Goal: Information Seeking & Learning: Learn about a topic

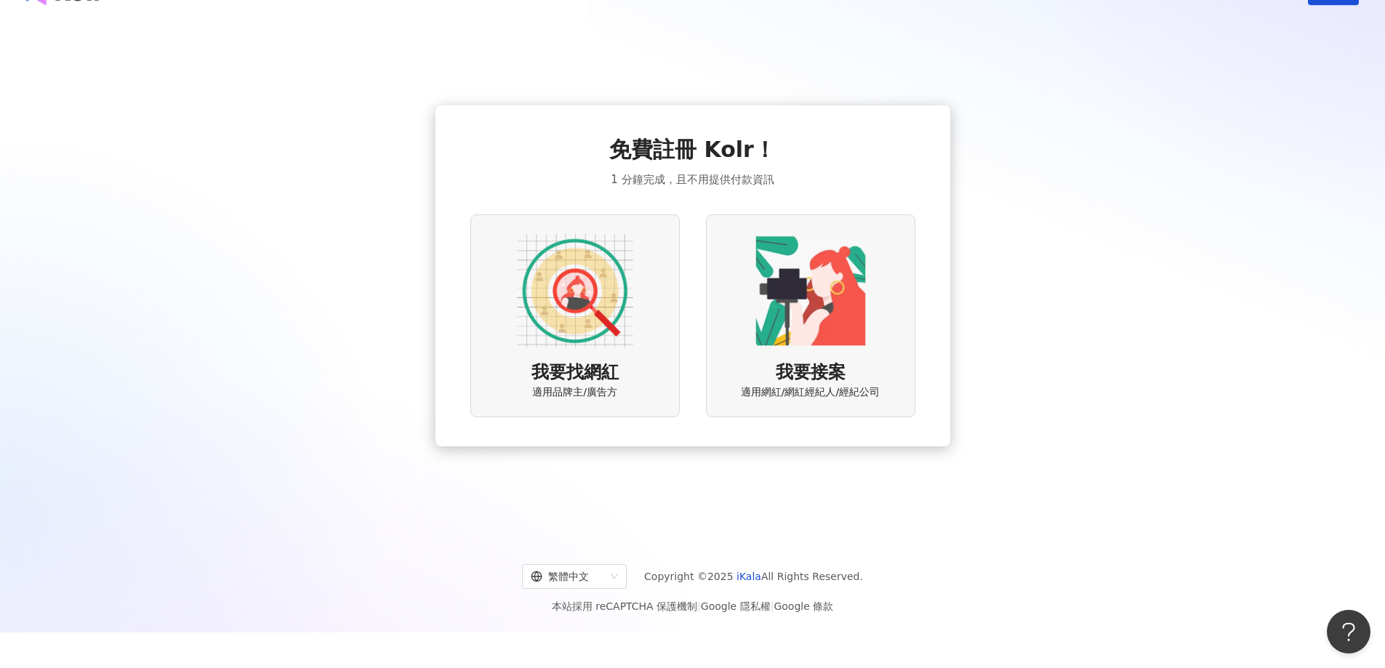
scroll to position [67, 0]
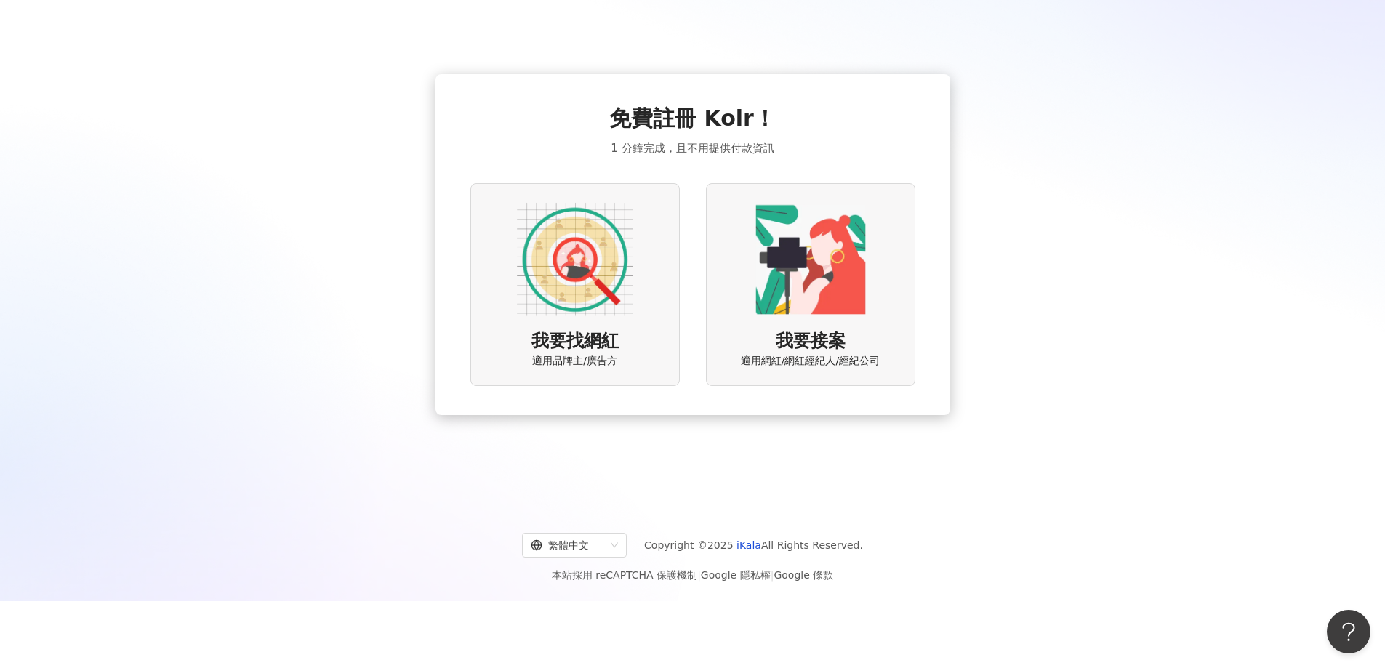
click at [622, 257] on img at bounding box center [575, 259] width 116 height 116
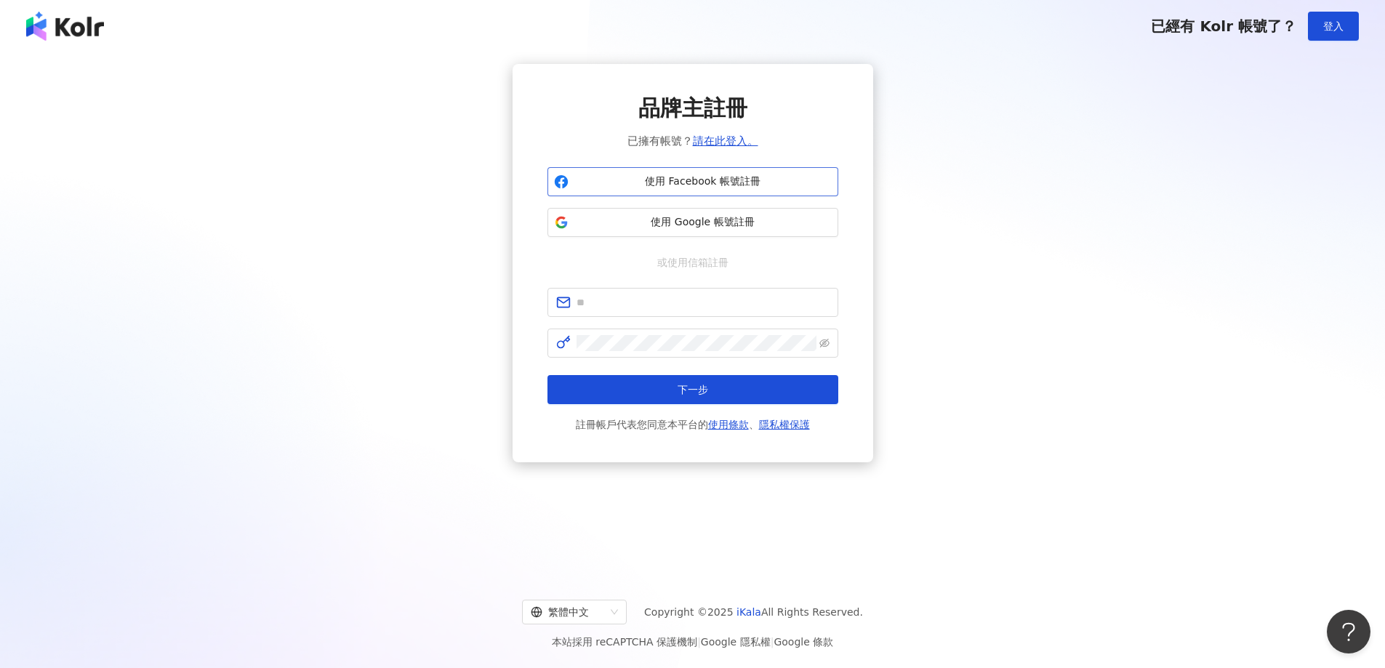
click at [739, 188] on span "使用 Facebook 帳號註冊" at bounding box center [702, 181] width 257 height 15
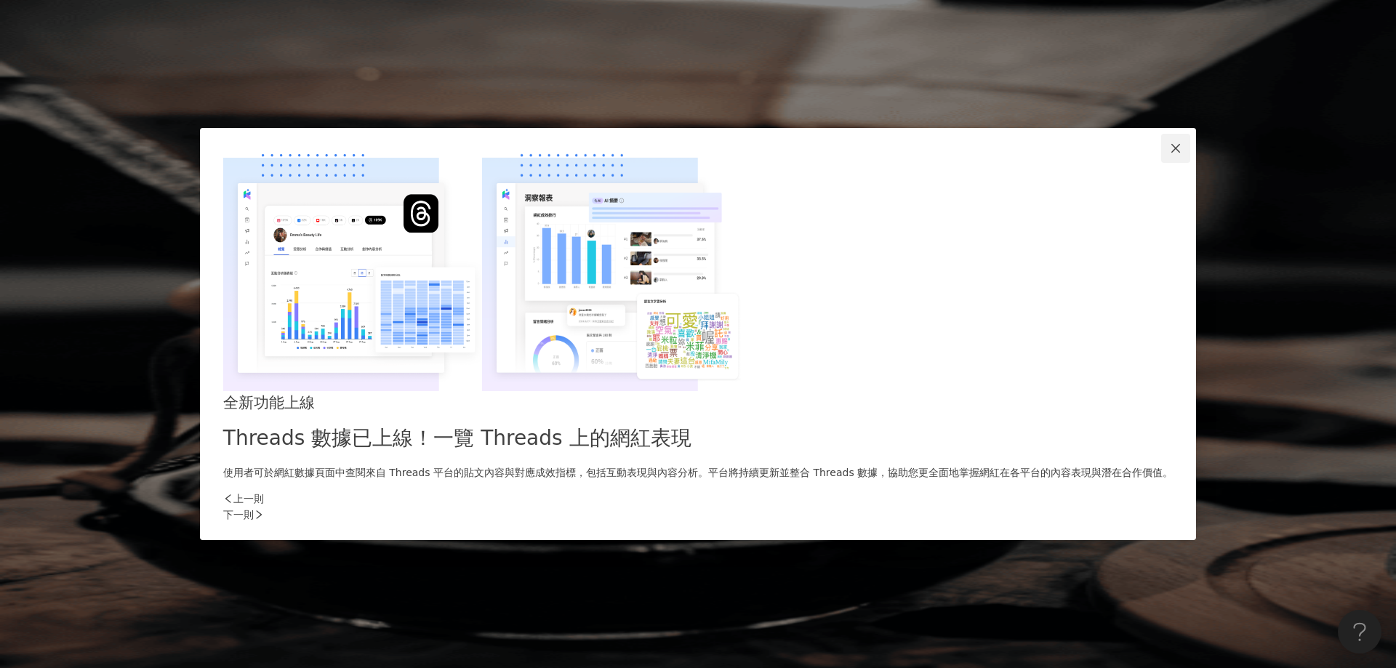
click at [1170, 154] on icon "close" at bounding box center [1176, 149] width 12 height 12
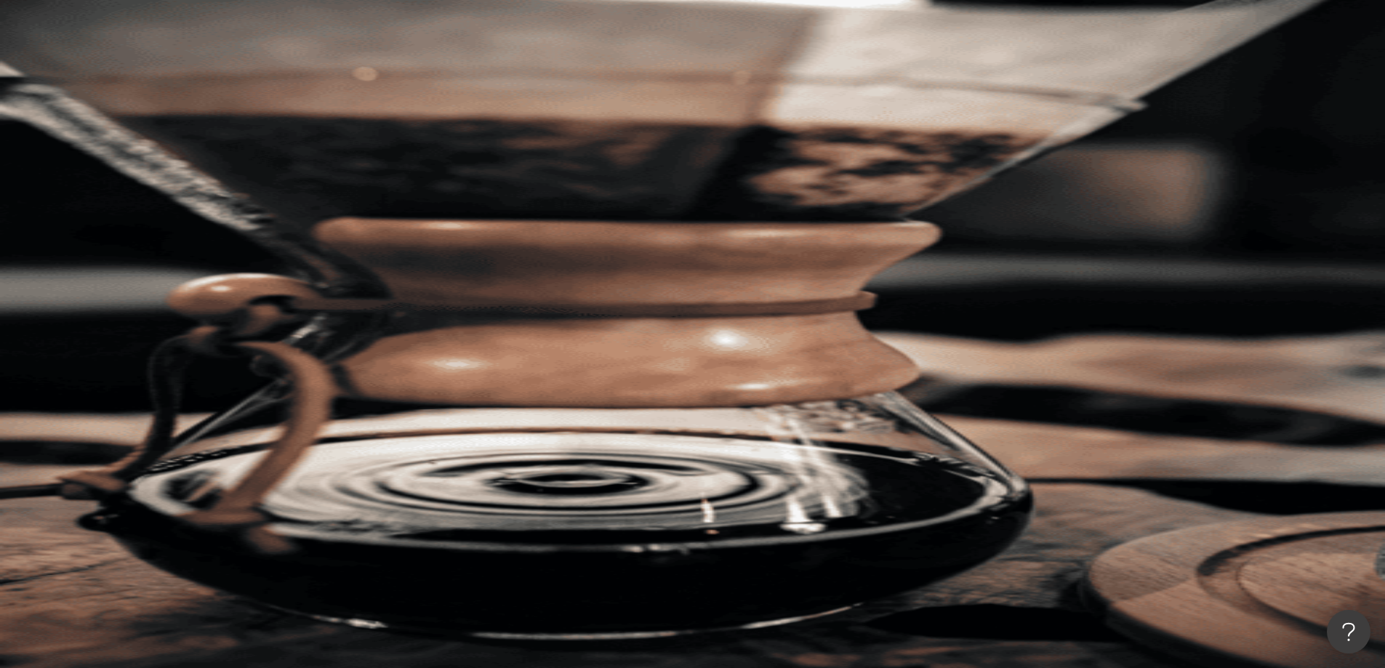
click at [259, 457] on link "申請試用" at bounding box center [215, 471] width 87 height 29
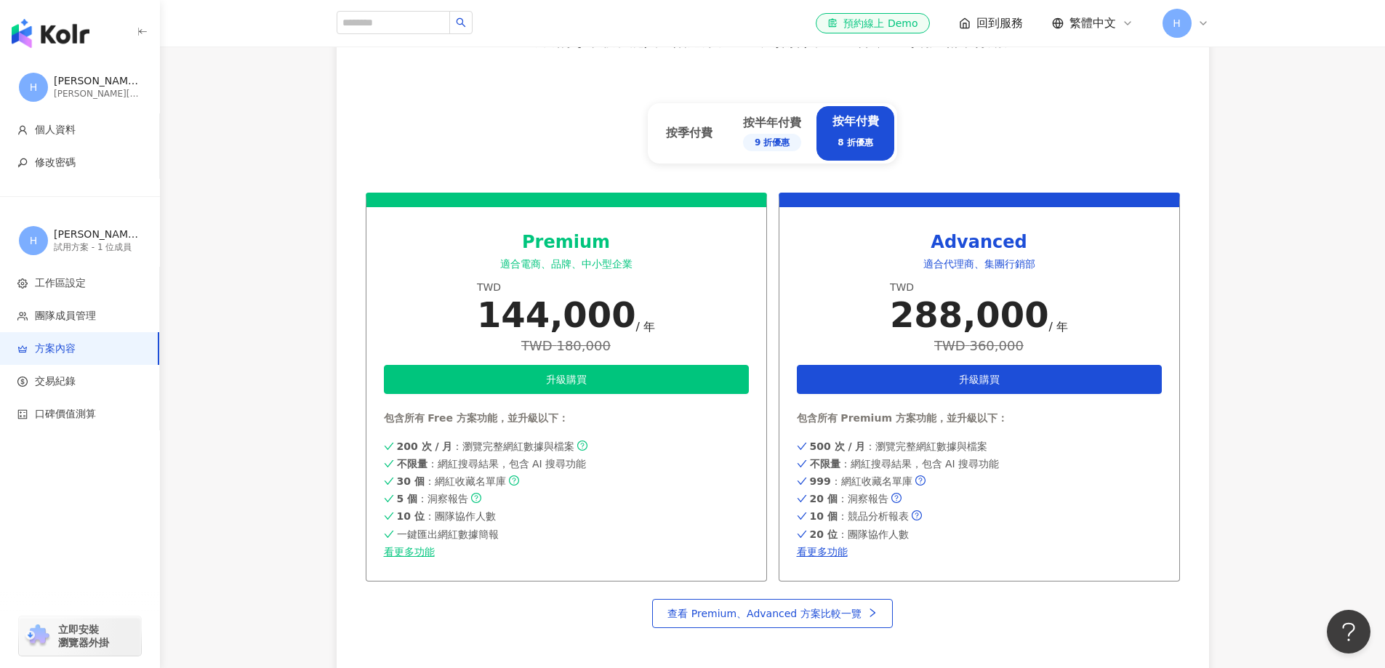
scroll to position [582, 0]
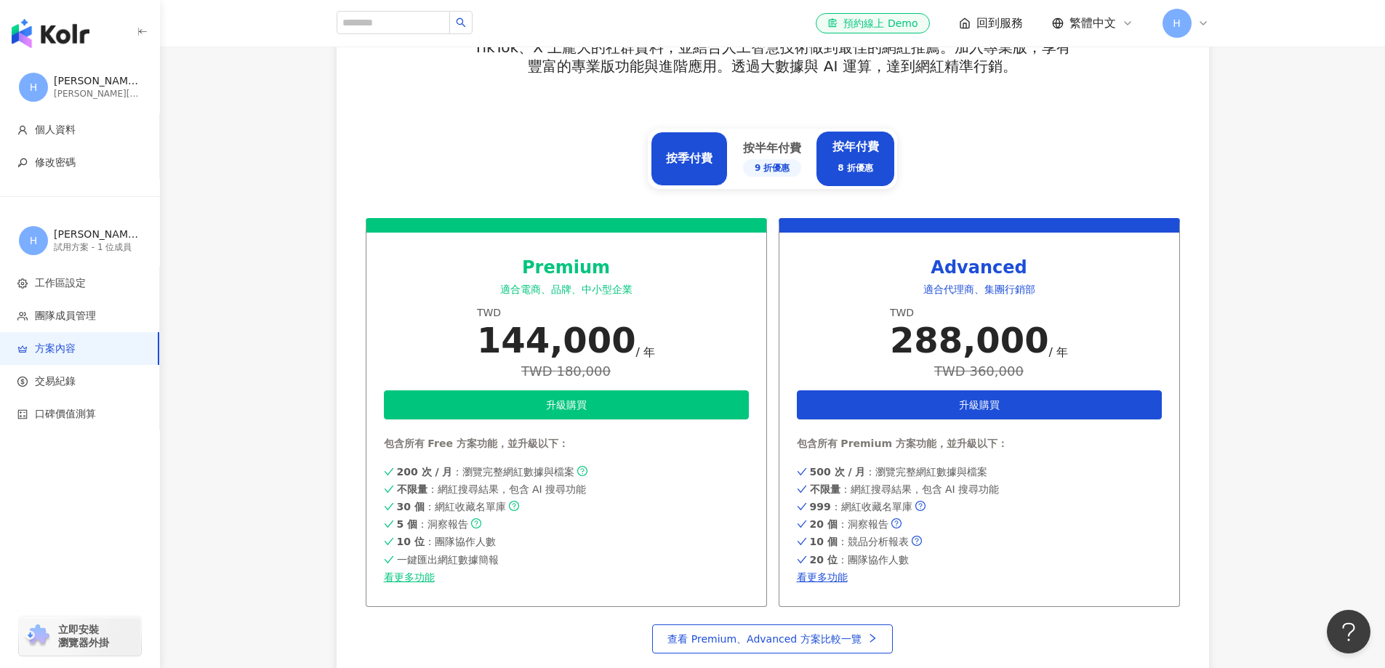
click at [678, 161] on div "按季付費" at bounding box center [689, 159] width 47 height 16
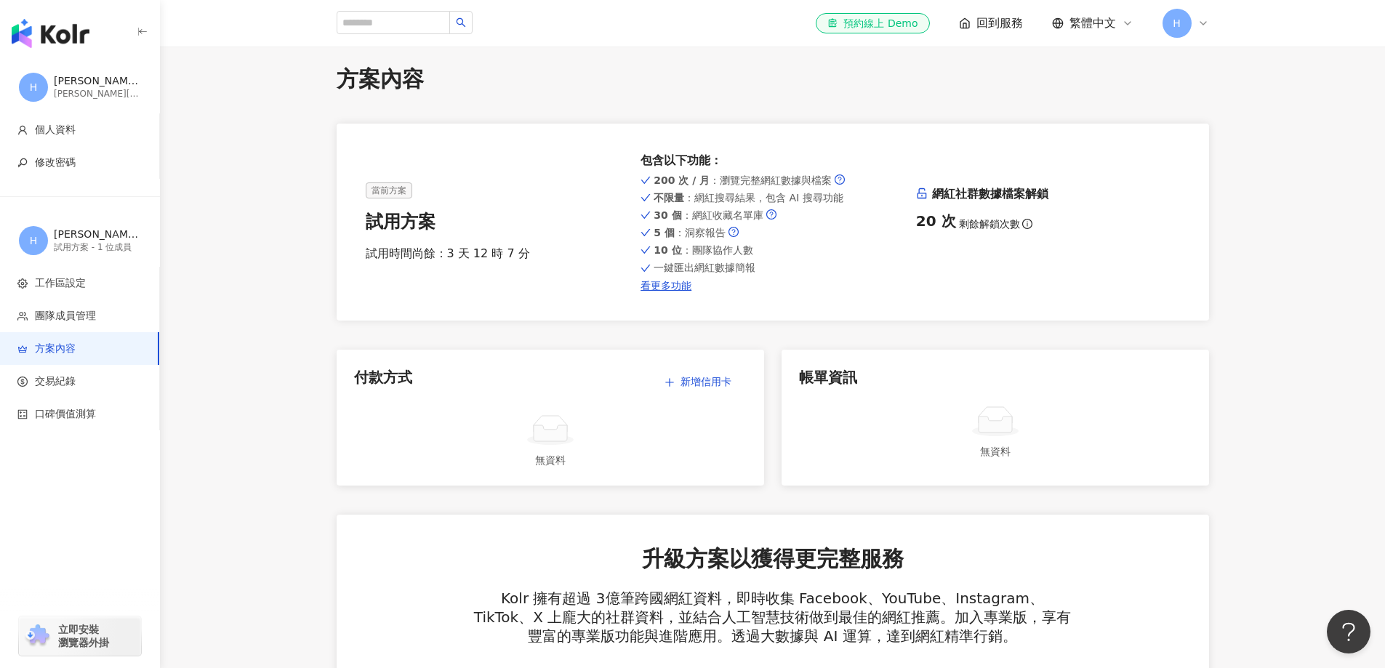
scroll to position [0, 0]
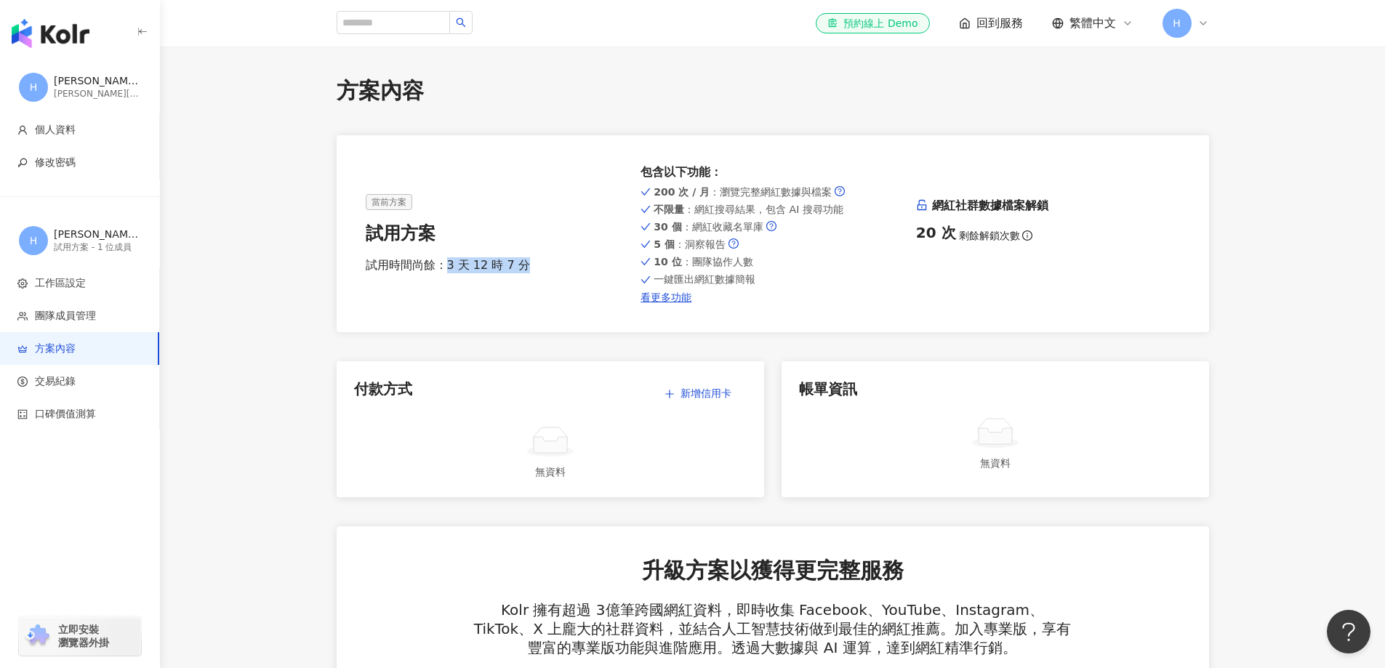
drag, startPoint x: 448, startPoint y: 269, endPoint x: 555, endPoint y: 268, distance: 107.6
click at [555, 268] on div "試用時間尚餘：3 天 12 時 7 分" at bounding box center [498, 265] width 264 height 16
click at [396, 17] on input "search" at bounding box center [393, 22] width 113 height 23
paste input "******"
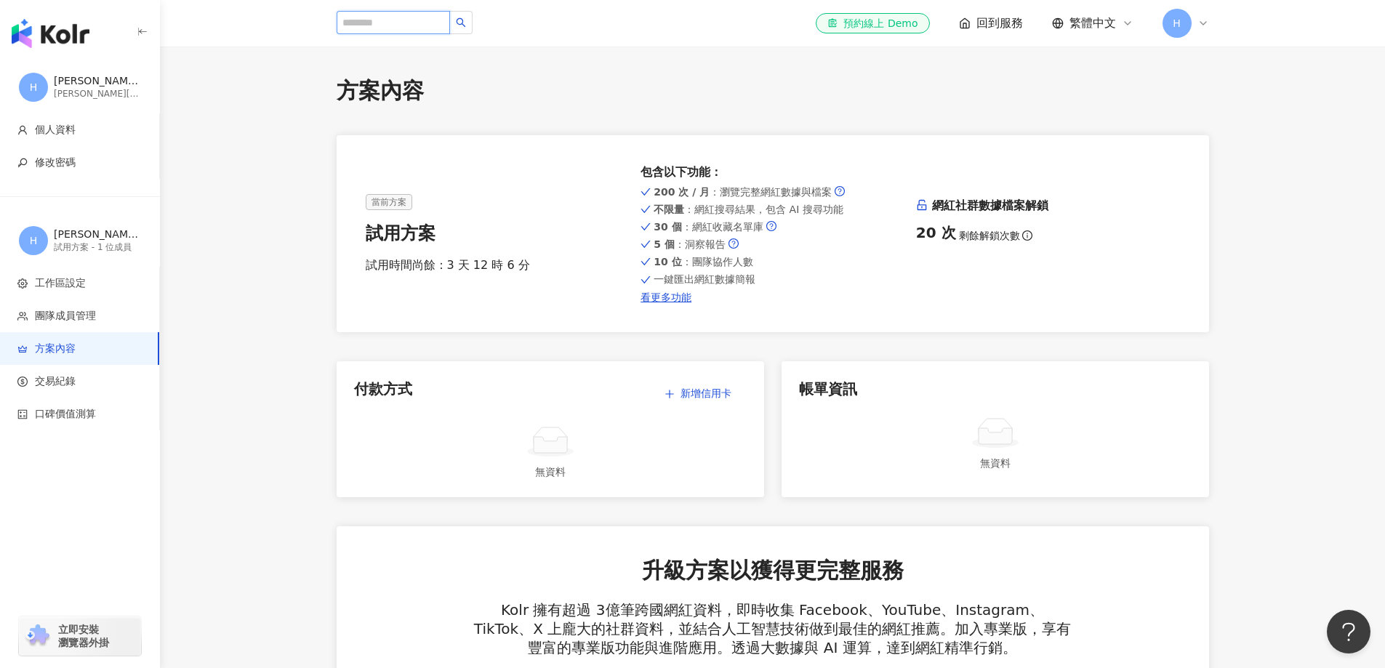
type input "******"
click at [466, 23] on icon "loading" at bounding box center [461, 22] width 10 height 10
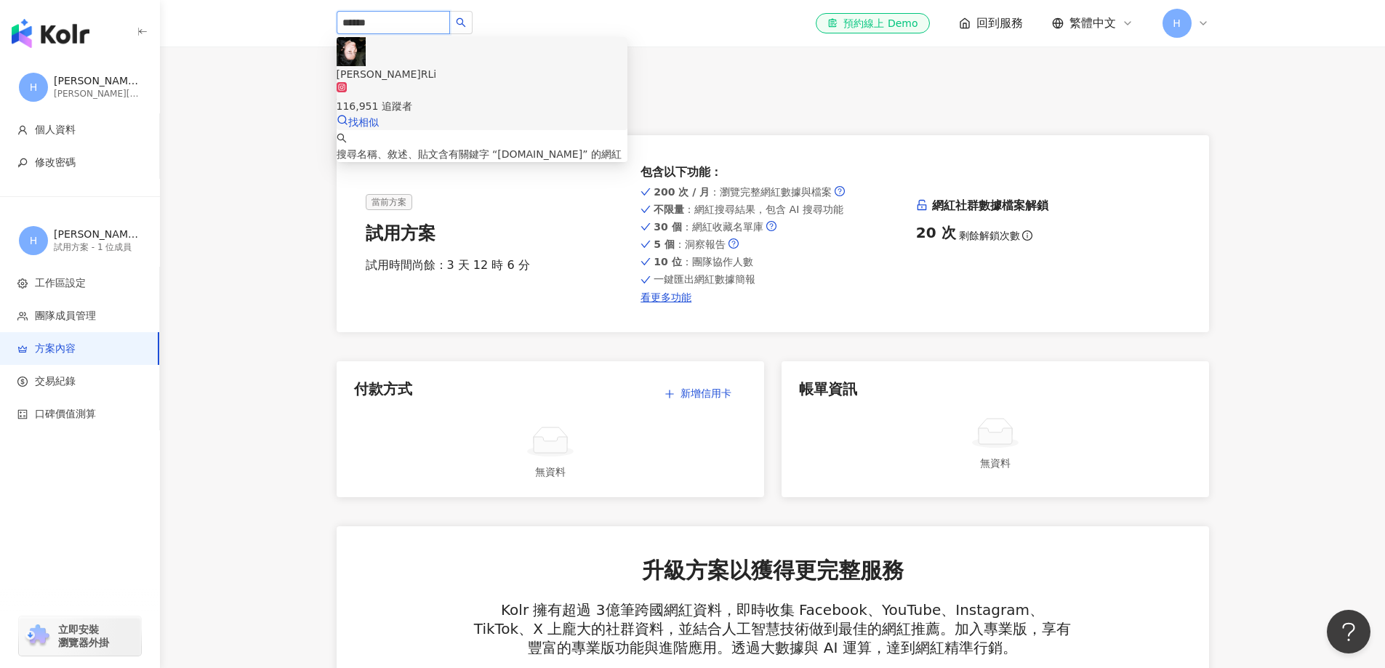
click at [454, 98] on div "116,951 追蹤者" at bounding box center [482, 106] width 291 height 16
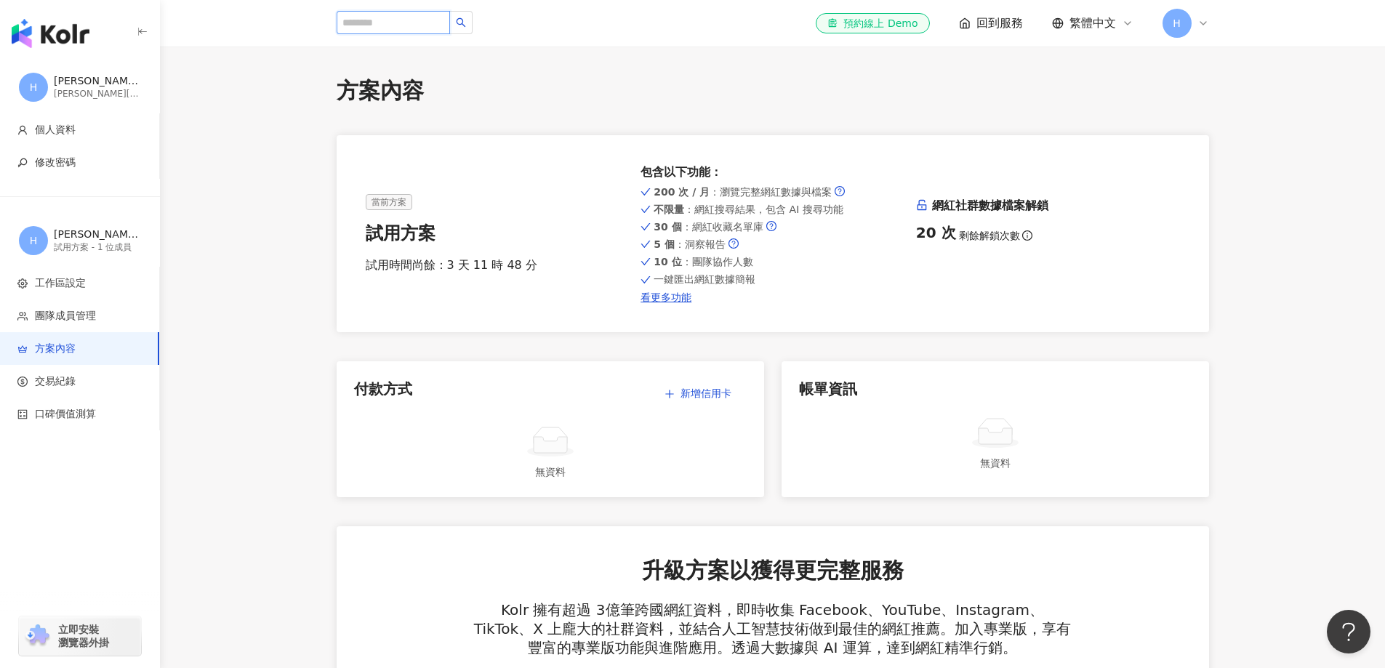
click at [407, 20] on input "search" at bounding box center [393, 22] width 113 height 23
paste input "**********"
type input "**********"
click at [466, 23] on icon "search" at bounding box center [461, 22] width 10 height 10
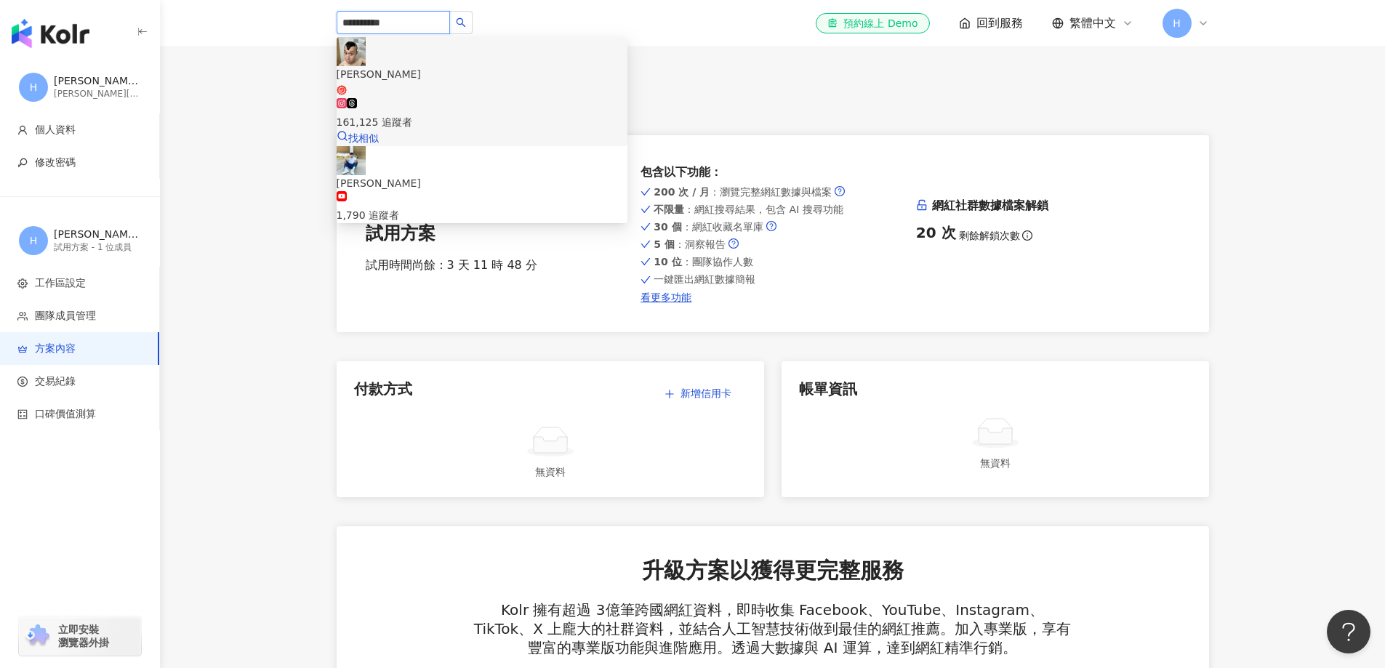
click at [361, 66] on img at bounding box center [351, 51] width 29 height 29
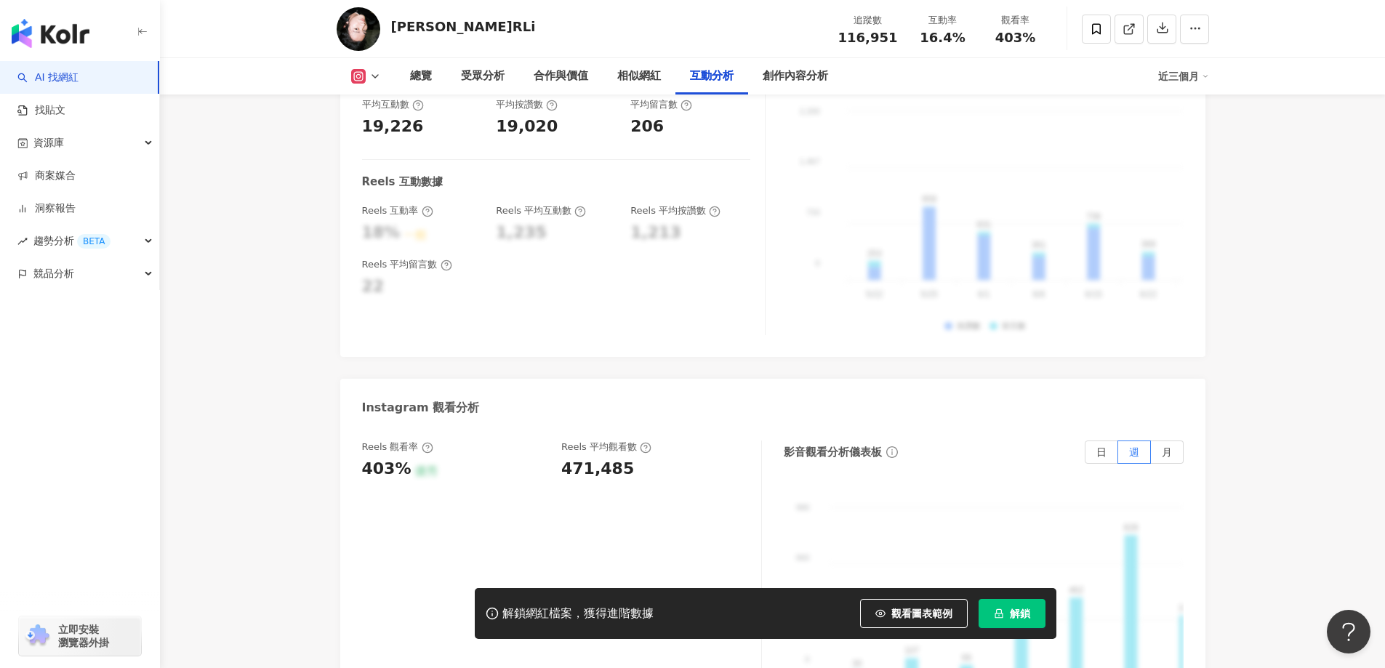
scroll to position [3126, 0]
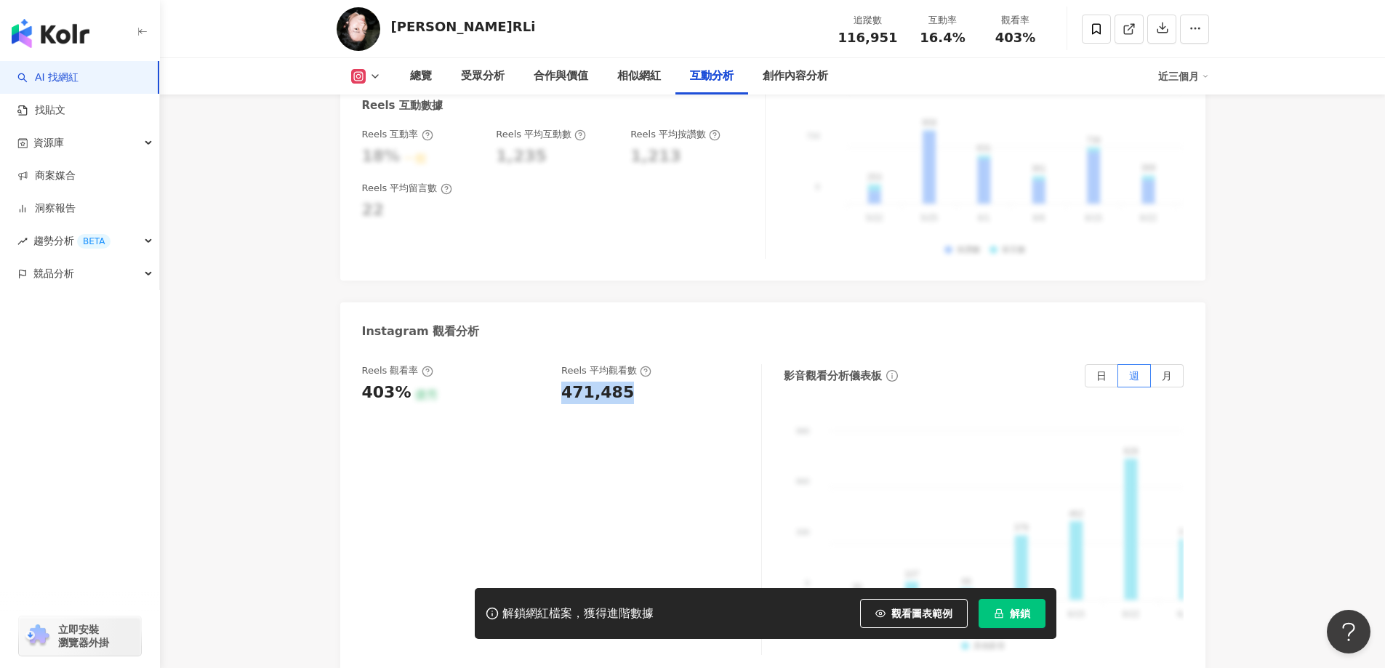
drag, startPoint x: 561, startPoint y: 373, endPoint x: 633, endPoint y: 375, distance: 72.7
click at [633, 375] on div "Reels 觀看率 403% 優秀 Reels 平均觀看數 471,485" at bounding box center [554, 383] width 385 height 39
drag, startPoint x: 361, startPoint y: 373, endPoint x: 405, endPoint y: 374, distance: 43.6
click at [405, 382] on div "403% 優秀" at bounding box center [454, 393] width 185 height 23
click at [653, 399] on div "Reels 觀看率 403% 優秀 Reels 平均觀看數 471,485" at bounding box center [562, 509] width 400 height 291
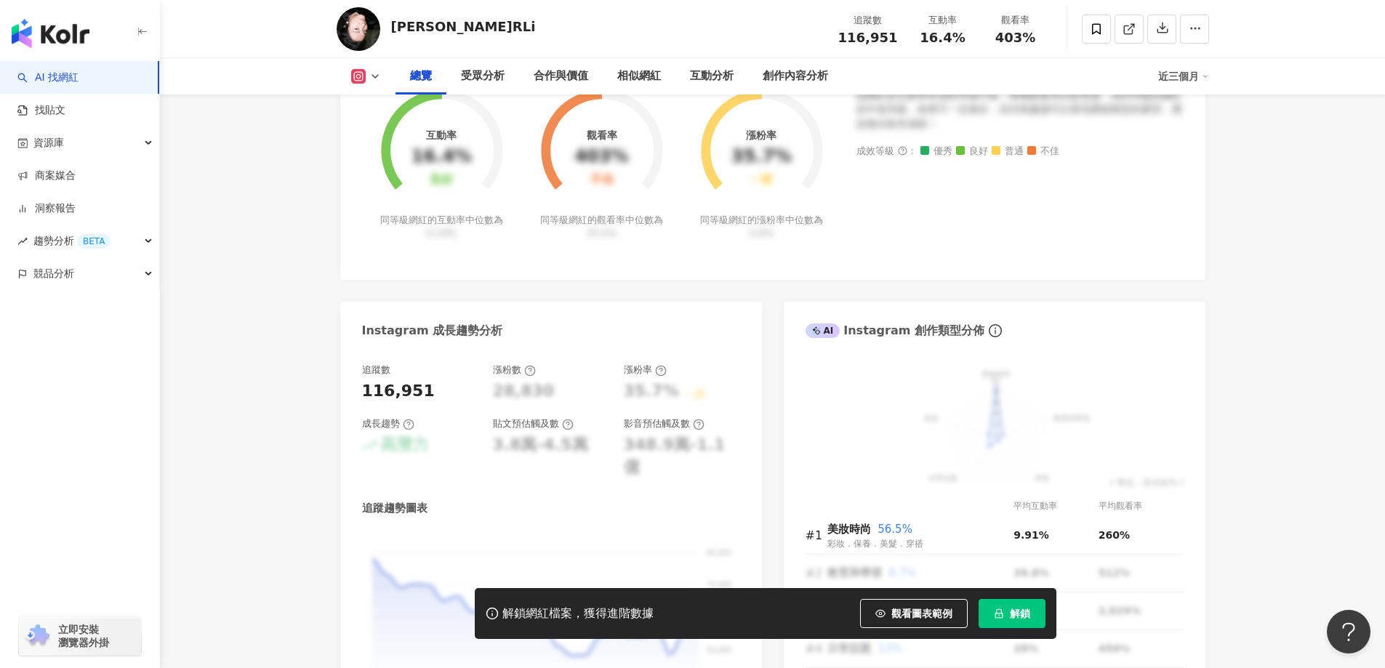
scroll to position [727, 0]
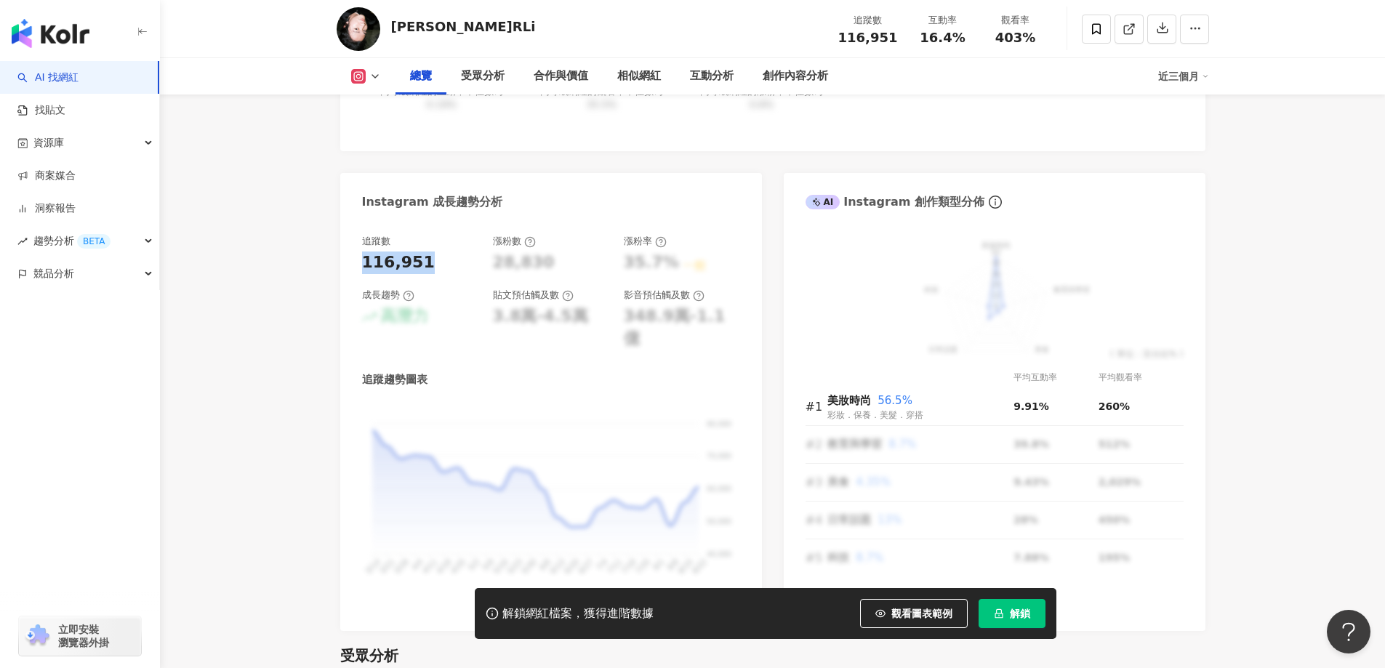
drag, startPoint x: 361, startPoint y: 266, endPoint x: 454, endPoint y: 265, distance: 93.1
click at [454, 265] on div "116,951" at bounding box center [420, 263] width 116 height 23
copy div "116,951"
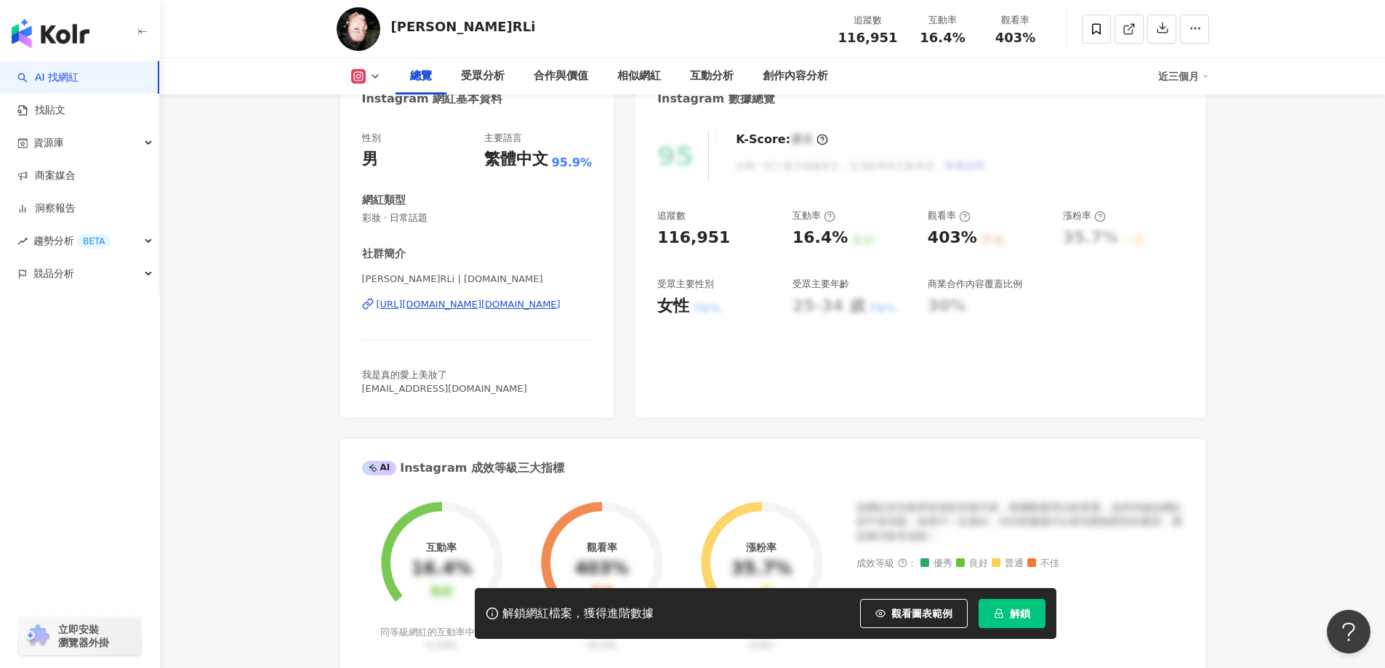
scroll to position [145, 0]
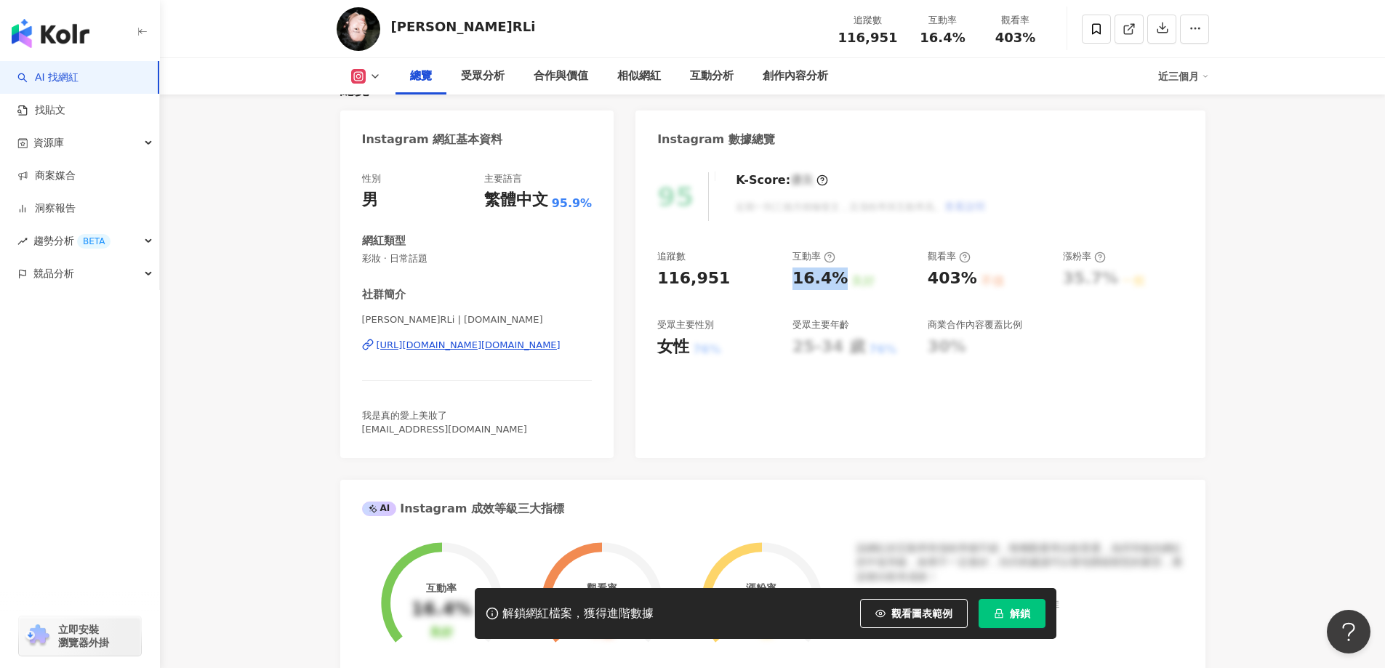
drag, startPoint x: 788, startPoint y: 282, endPoint x: 840, endPoint y: 281, distance: 51.6
click at [840, 281] on div "追蹤數 116,951 互動率 16.4% 良好 觀看率 403% 不佳 漲粉率 35.7% 一般 受眾主要性別 女性 76% 受眾主要年齡 25-34 歲 …" at bounding box center [920, 304] width 526 height 108
copy div "16.4%"
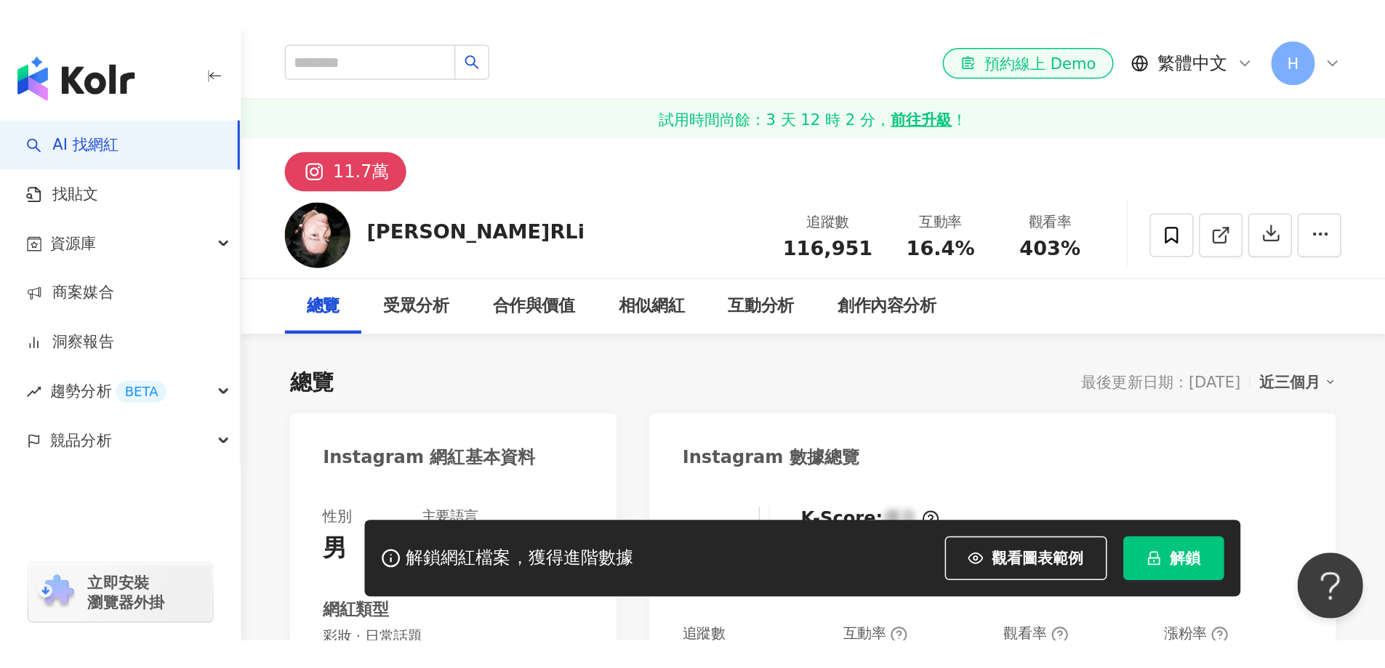
scroll to position [218, 0]
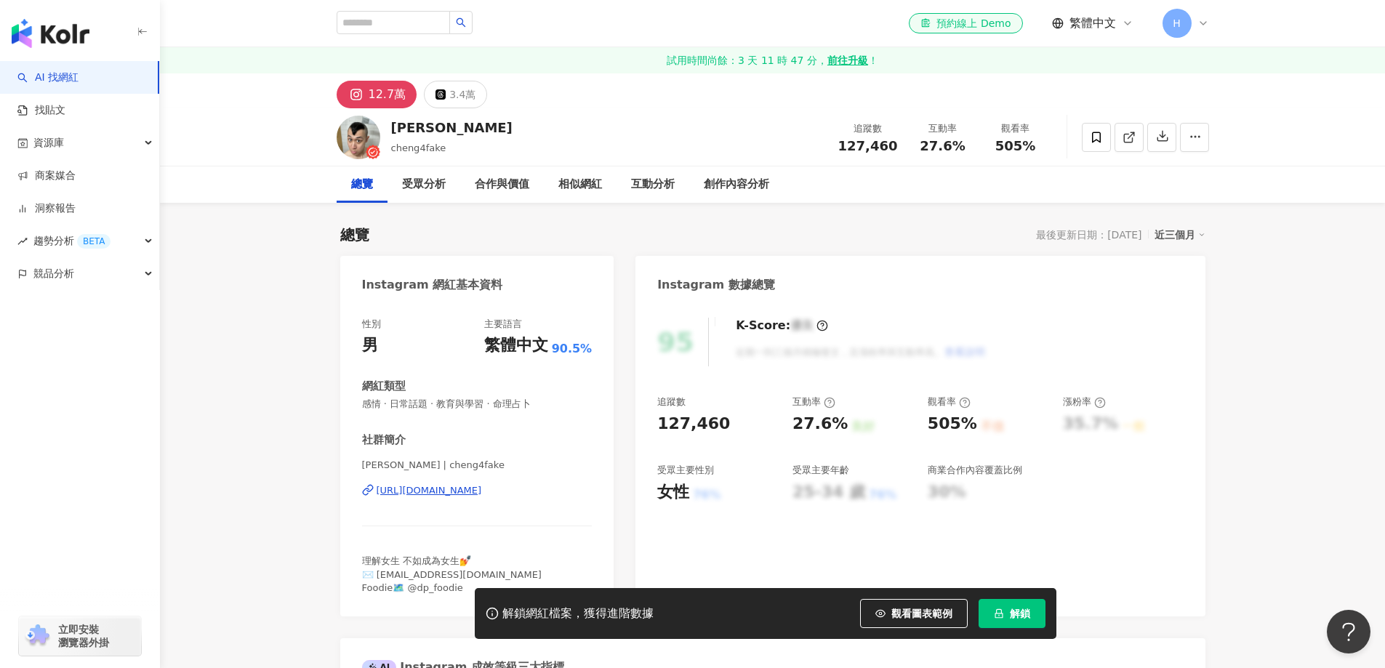
click at [732, 424] on div "95 K-Score : 優良 近期一到三個月積極發文，且漲粉率與互動率高。 查看說明 追蹤數 127,460 互動率 27.6% 良好 觀看率 505% 不…" at bounding box center [919, 459] width 569 height 313
click at [711, 413] on div "127,460" at bounding box center [693, 424] width 73 height 23
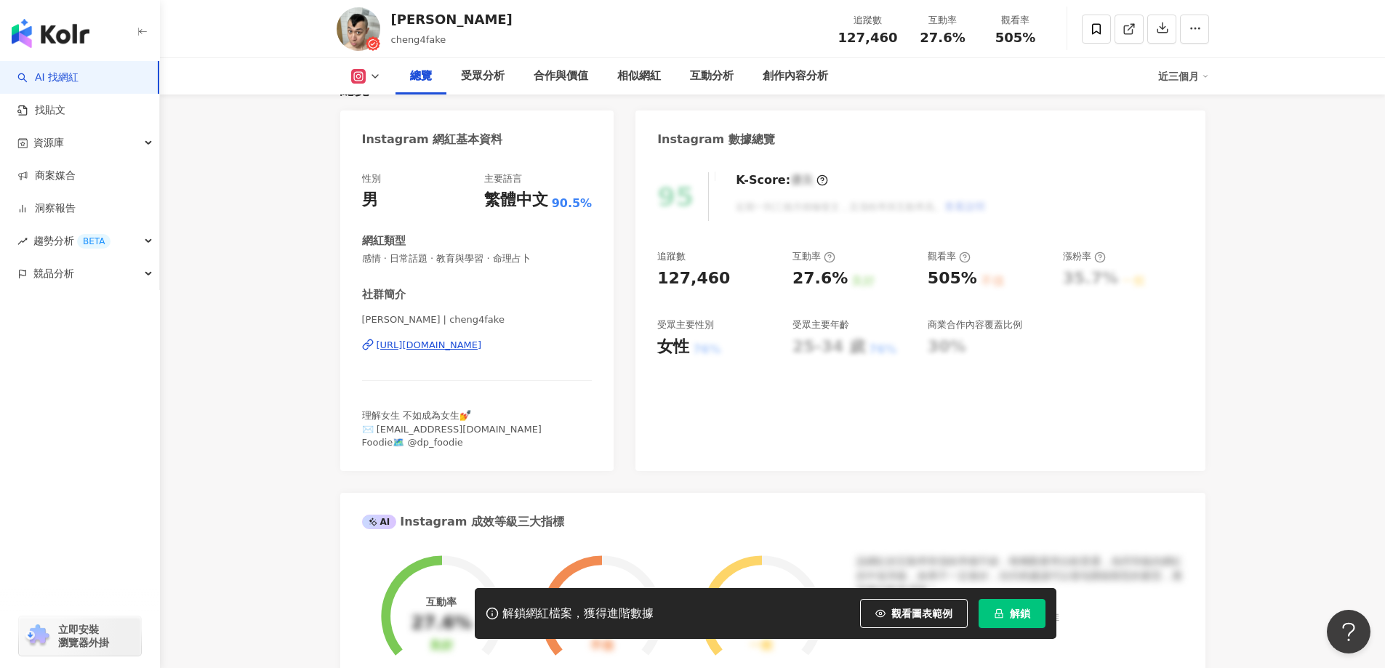
click at [719, 280] on div "127,460" at bounding box center [717, 279] width 121 height 23
click at [657, 283] on div "95 K-Score : 優良 近期一到三個月積極發文，且漲粉率與互動率高。 查看說明 追蹤數 127,460 互動率 27.6% 良好 觀看率 505% 不…" at bounding box center [919, 314] width 569 height 313
click at [723, 276] on div "127,460" at bounding box center [717, 279] width 121 height 23
drag, startPoint x: 791, startPoint y: 281, endPoint x: 837, endPoint y: 281, distance: 45.8
click at [837, 281] on div "追蹤數 127,460 互動率 27.6% 良好 觀看率 505% 不佳 漲粉率 35.7% 一般 受眾主要性別 女性 76% 受眾主要年齡 25-34 歲 …" at bounding box center [920, 304] width 526 height 108
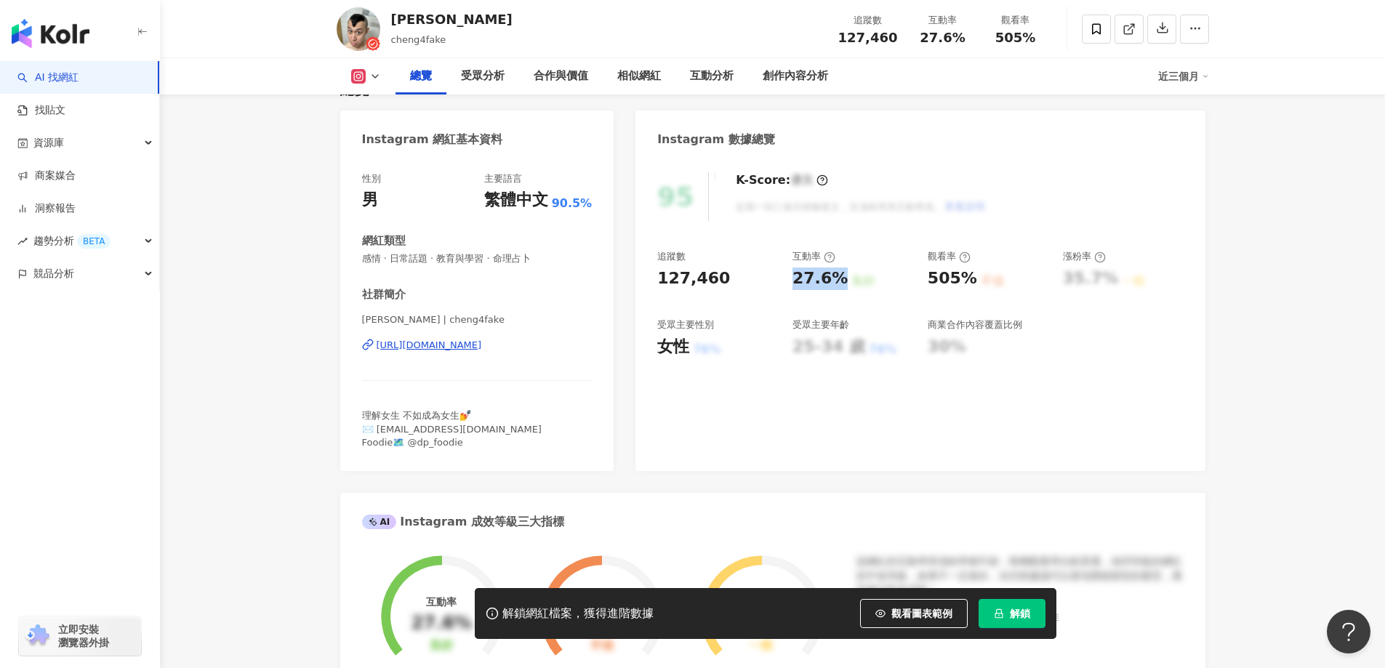
copy div "27.6%"
drag, startPoint x: 927, startPoint y: 280, endPoint x: 972, endPoint y: 280, distance: 45.1
click at [972, 280] on div "505% 不佳" at bounding box center [988, 279] width 121 height 23
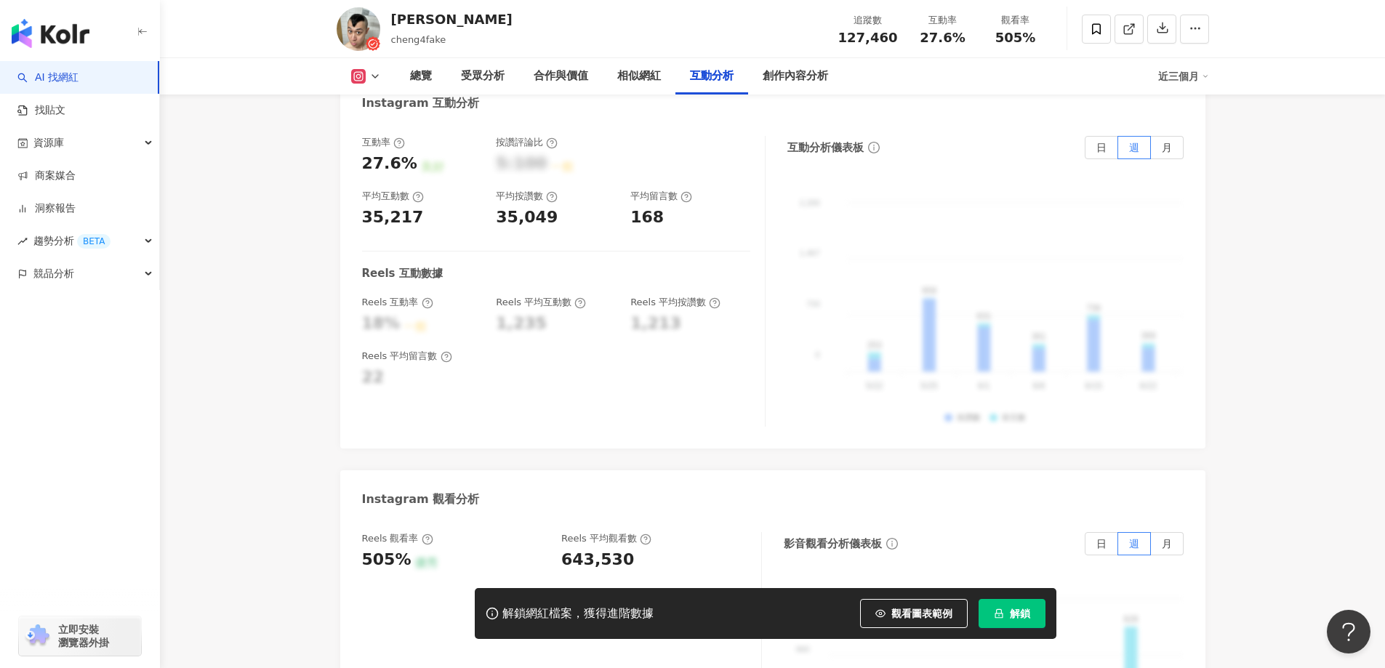
scroll to position [2981, 0]
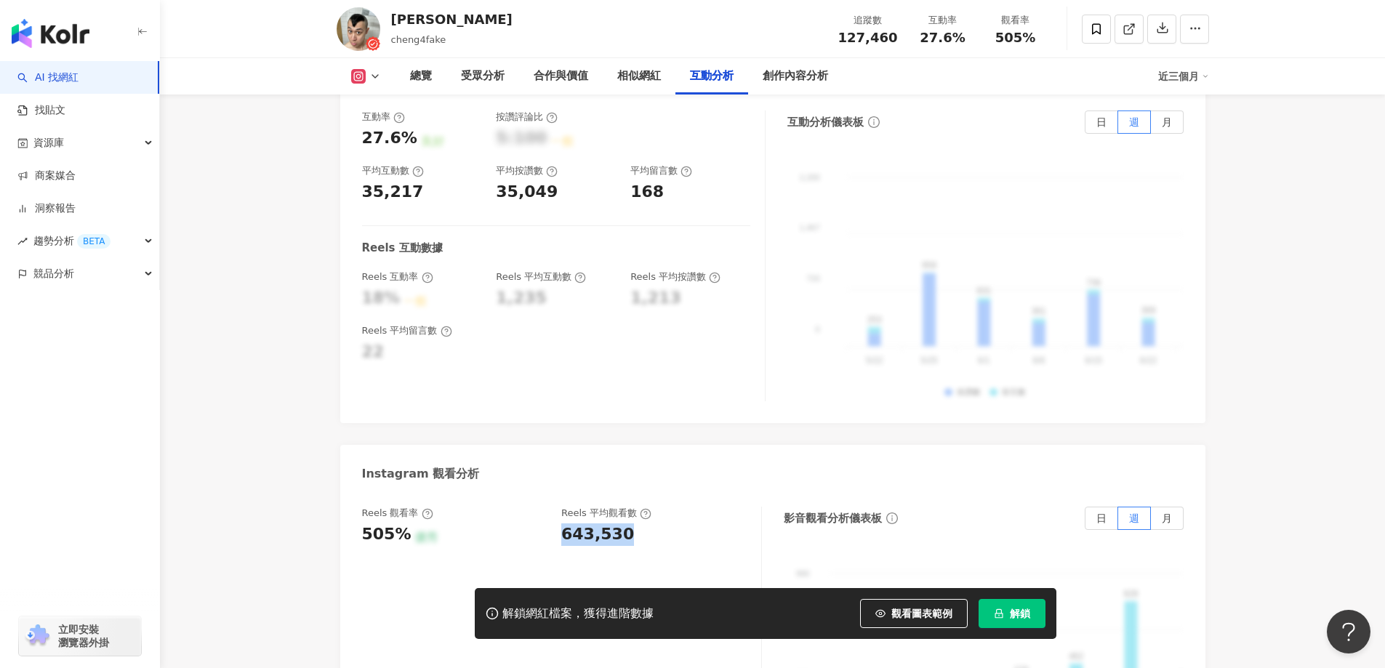
drag, startPoint x: 561, startPoint y: 515, endPoint x: 642, endPoint y: 514, distance: 80.7
click at [642, 523] on div "643,530" at bounding box center [653, 534] width 185 height 23
copy div "643,530"
